Goal: Information Seeking & Learning: Learn about a topic

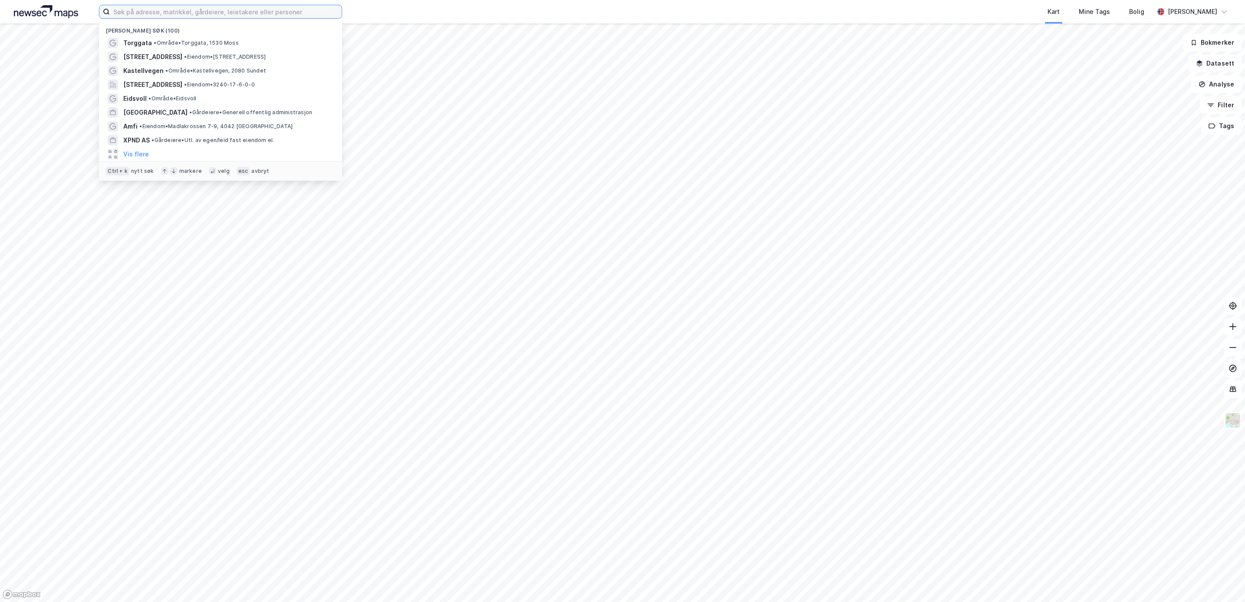
click at [172, 12] on input at bounding box center [226, 11] width 232 height 13
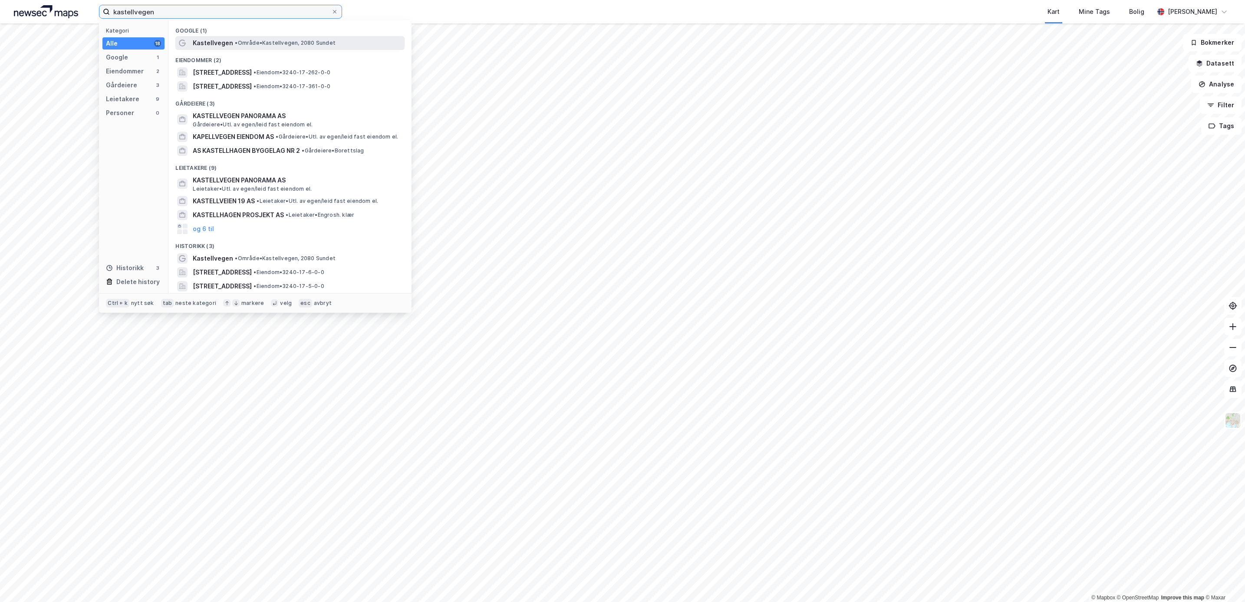
type input "kastellvegen"
click at [221, 40] on span "Kastellvegen" at bounding box center [213, 43] width 40 height 10
